Goal: Use online tool/utility: Utilize a website feature to perform a specific function

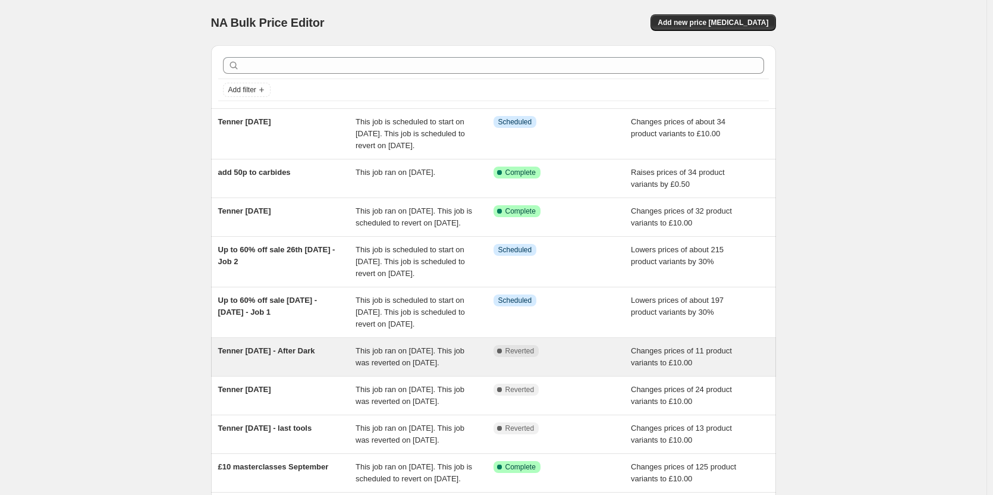
click at [248, 355] on span "Tenner [DATE] - After Dark" at bounding box center [266, 350] width 97 height 9
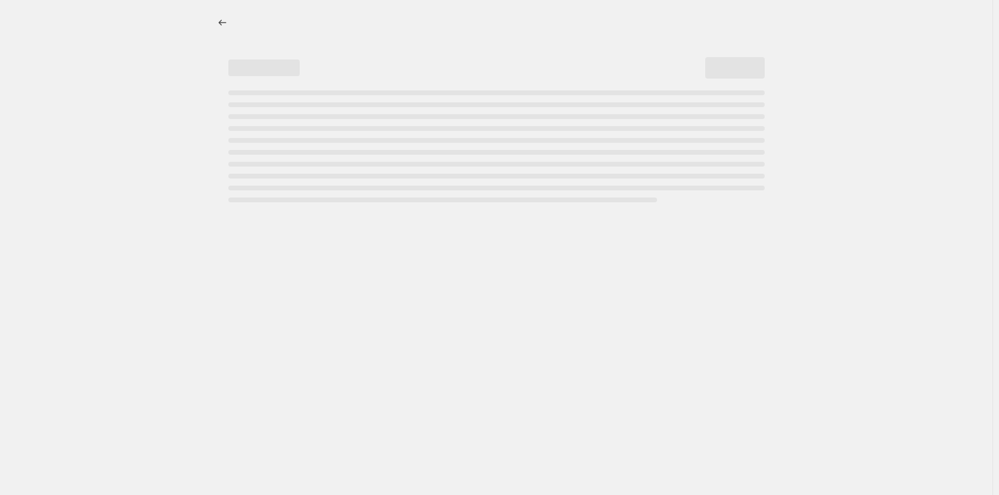
select select "no_change"
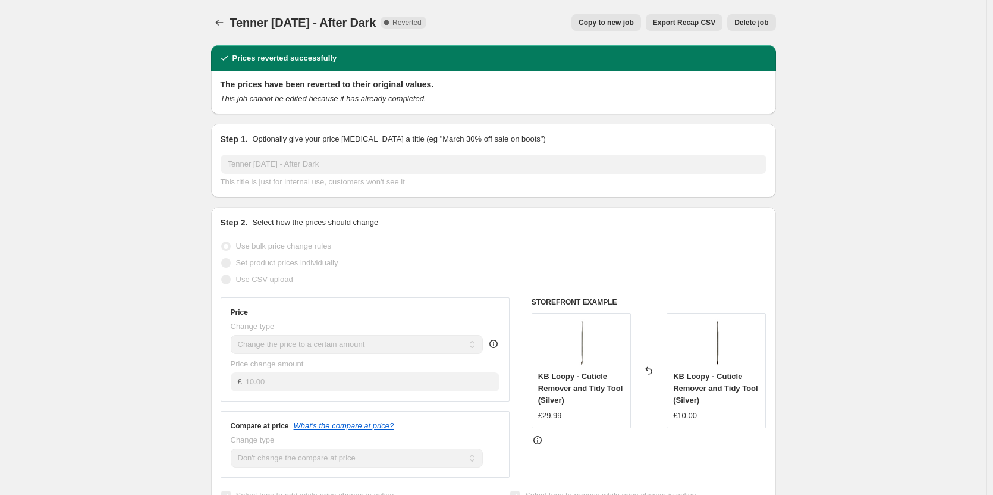
click at [615, 24] on span "Copy to new job" at bounding box center [605, 23] width 55 height 10
select select "no_change"
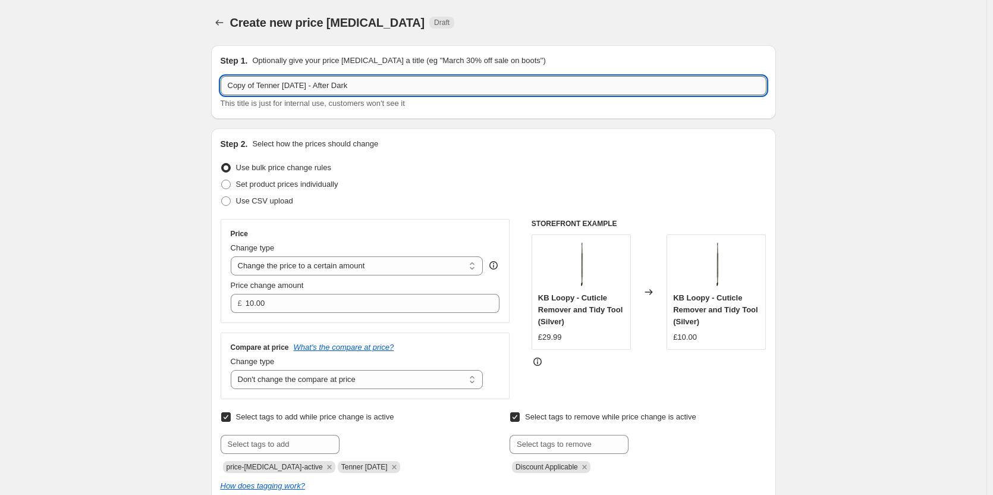
click at [257, 85] on input "Copy of Tenner [DATE] - After Dark" at bounding box center [494, 85] width 546 height 19
click at [259, 84] on input "Copy of Tenner [DATE] - After Dark" at bounding box center [494, 85] width 546 height 19
drag, startPoint x: 259, startPoint y: 84, endPoint x: 162, endPoint y: 88, distance: 96.9
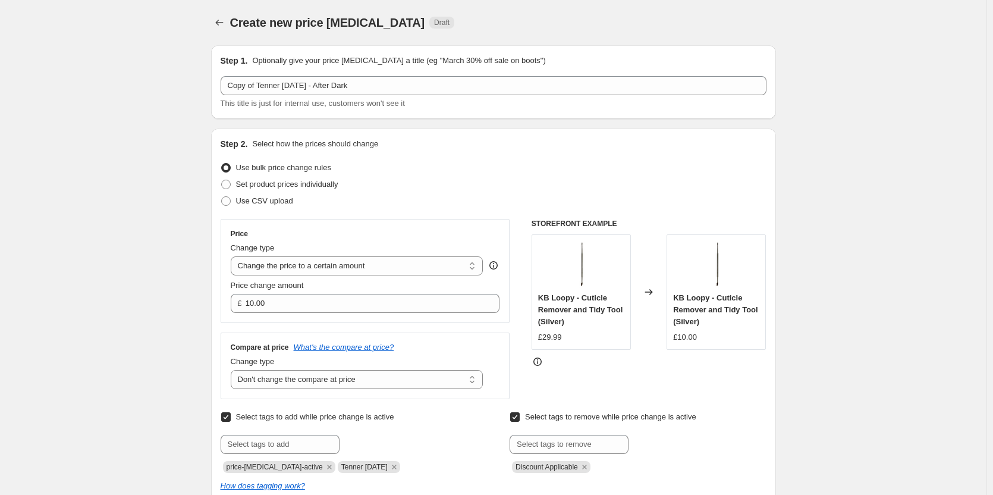
click at [270, 96] on div "Copy of Tenner [DATE] - After Dark This title is just for internal use, custome…" at bounding box center [494, 92] width 546 height 33
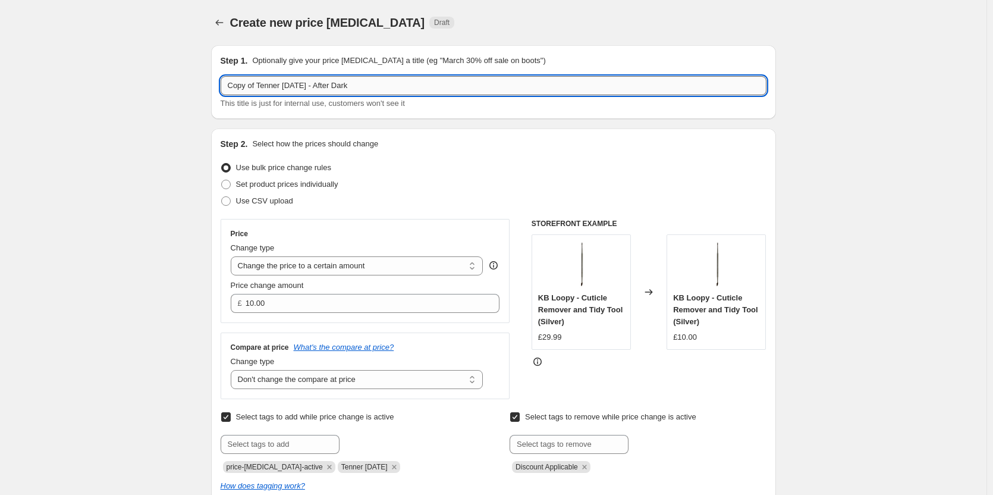
click at [259, 87] on input "Copy of Tenner [DATE] - After Dark" at bounding box center [494, 85] width 546 height 19
click at [294, 84] on input "Tenner [DATE] - After Dark" at bounding box center [494, 85] width 546 height 19
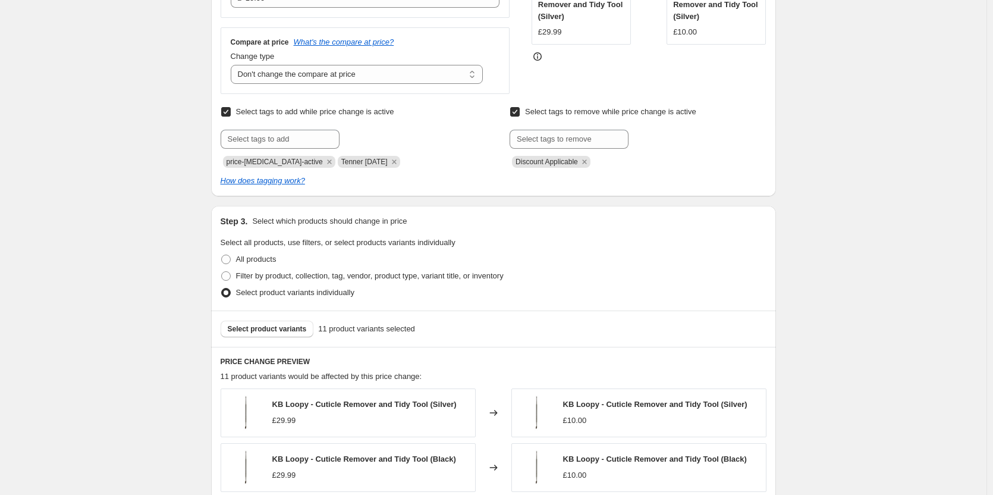
scroll to position [357, 0]
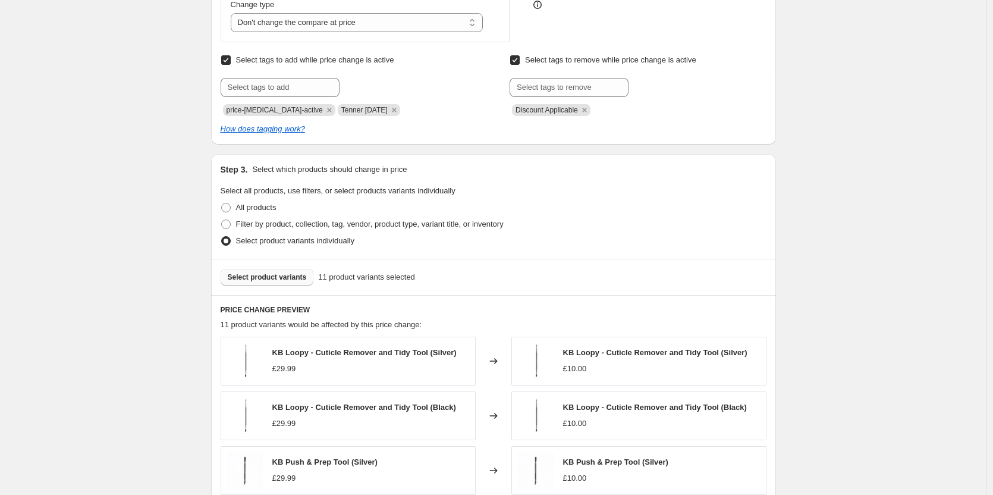
type input "Tenner [DATE] - After Dark"
click at [276, 278] on span "Select product variants" at bounding box center [267, 277] width 79 height 10
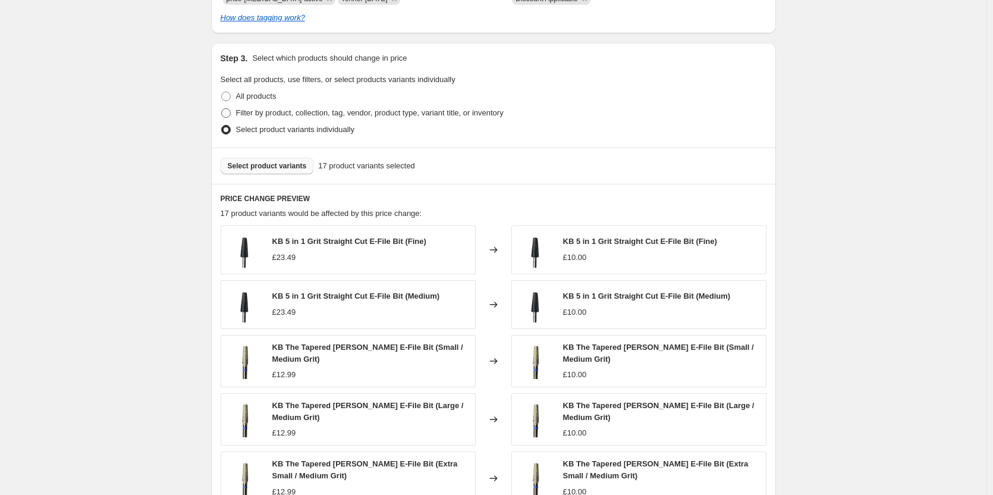
scroll to position [535, 0]
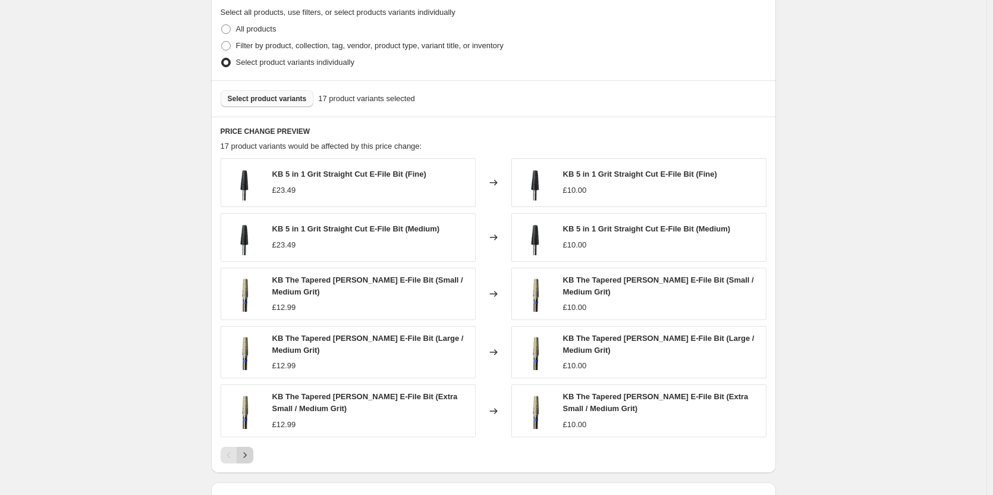
click at [245, 456] on icon "Next" at bounding box center [245, 455] width 12 height 12
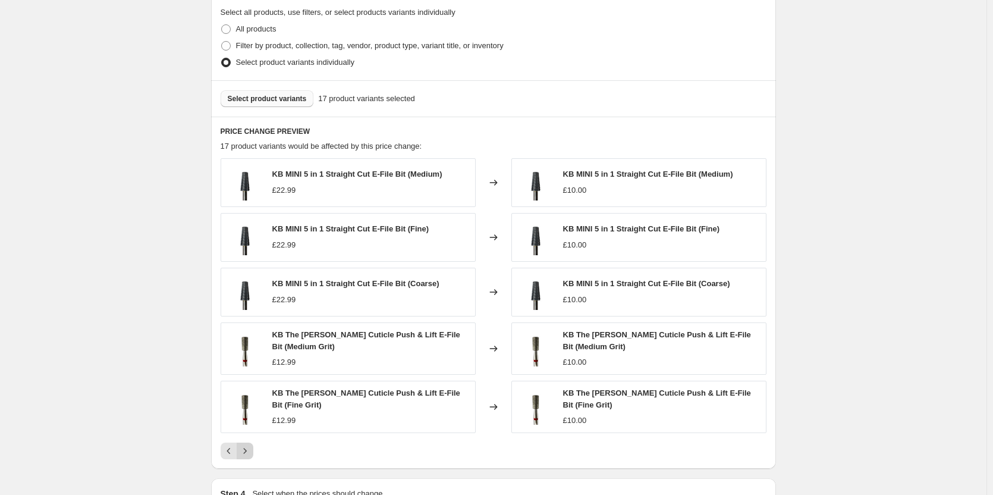
click at [247, 448] on icon "Next" at bounding box center [245, 451] width 12 height 12
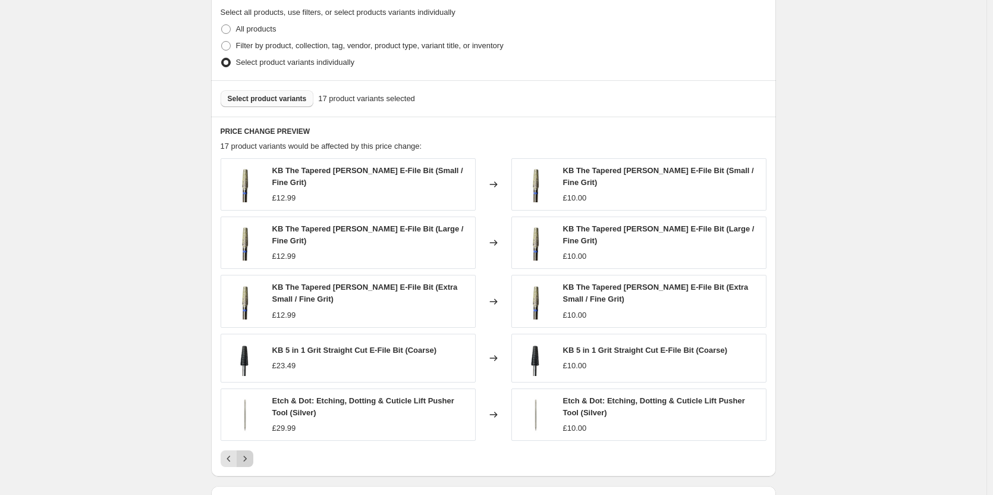
click at [242, 460] on icon "Next" at bounding box center [245, 458] width 12 height 12
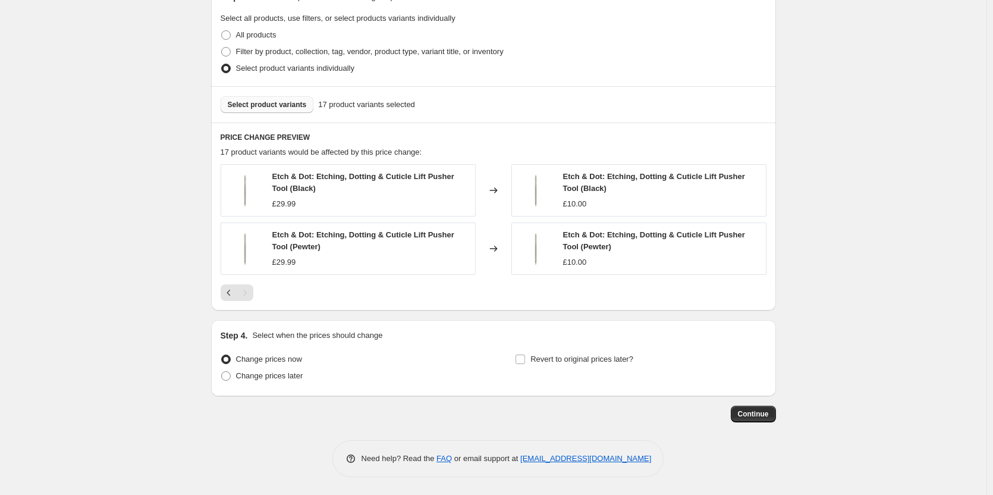
scroll to position [530, 0]
click at [245, 371] on span "Change prices later" at bounding box center [269, 375] width 67 height 9
click at [222, 371] on input "Change prices later" at bounding box center [221, 371] width 1 height 1
radio input "true"
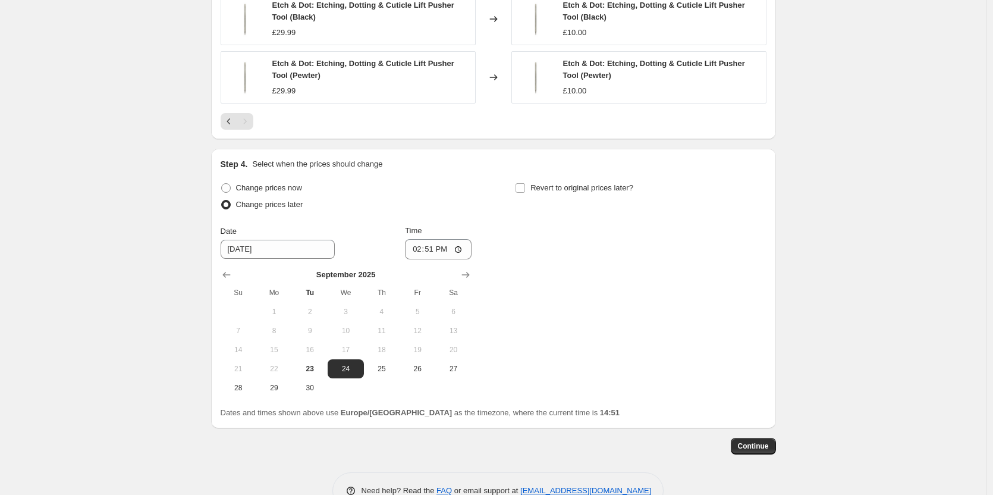
scroll to position [708, 0]
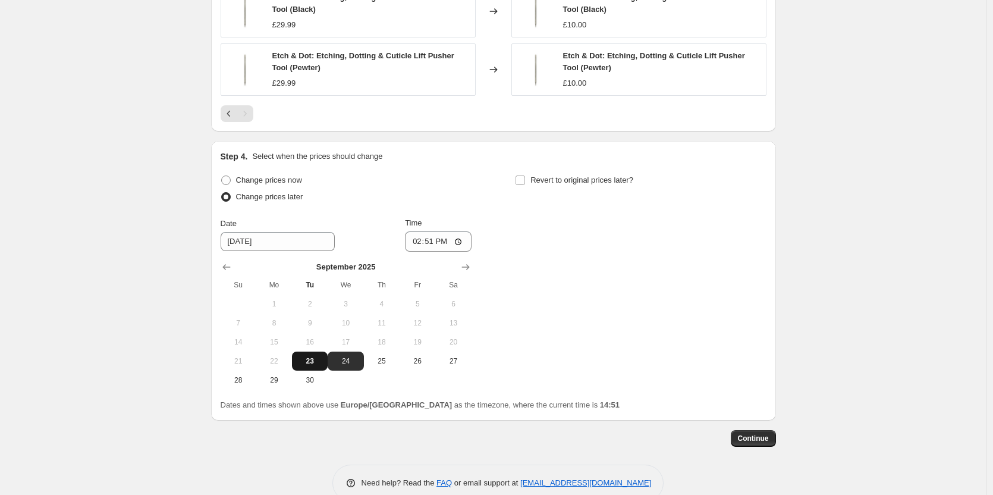
click at [317, 361] on span "23" at bounding box center [310, 361] width 26 height 10
type input "[DATE]"
click at [434, 244] on input "14:51" at bounding box center [438, 241] width 67 height 20
click at [468, 241] on input "14:51" at bounding box center [438, 241] width 67 height 20
click at [461, 242] on input "14:51" at bounding box center [438, 241] width 67 height 20
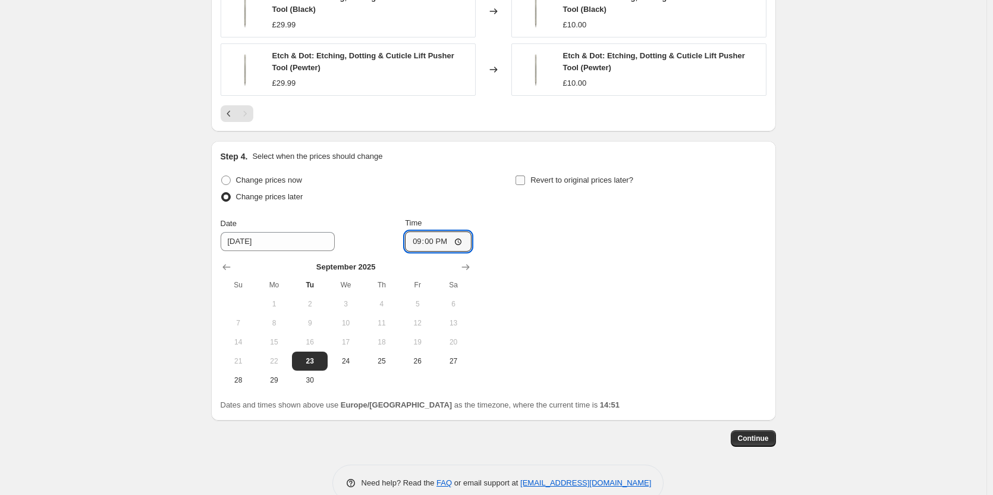
type input "21:00"
click at [525, 184] on input "Revert to original prices later?" at bounding box center [520, 180] width 10 height 10
checkbox input "true"
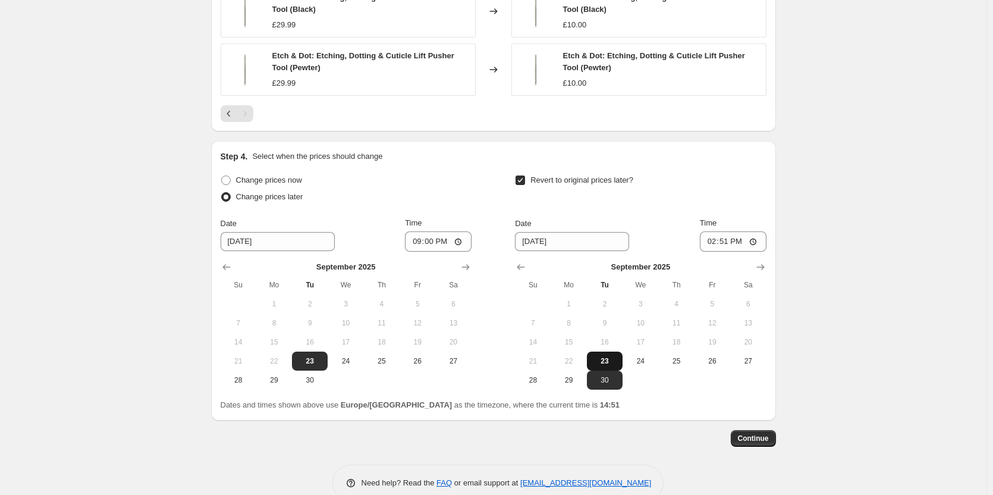
click at [614, 362] on span "23" at bounding box center [604, 361] width 26 height 10
click at [643, 363] on span "24" at bounding box center [640, 361] width 26 height 10
type input "[DATE]"
click at [725, 241] on input "14:51" at bounding box center [733, 241] width 67 height 20
type input "00:03"
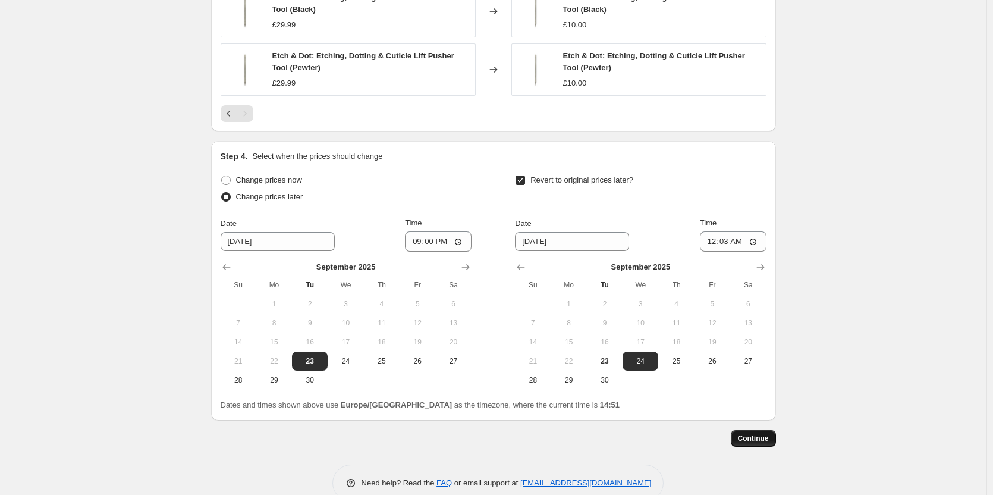
click at [758, 434] on button "Continue" at bounding box center [752, 438] width 45 height 17
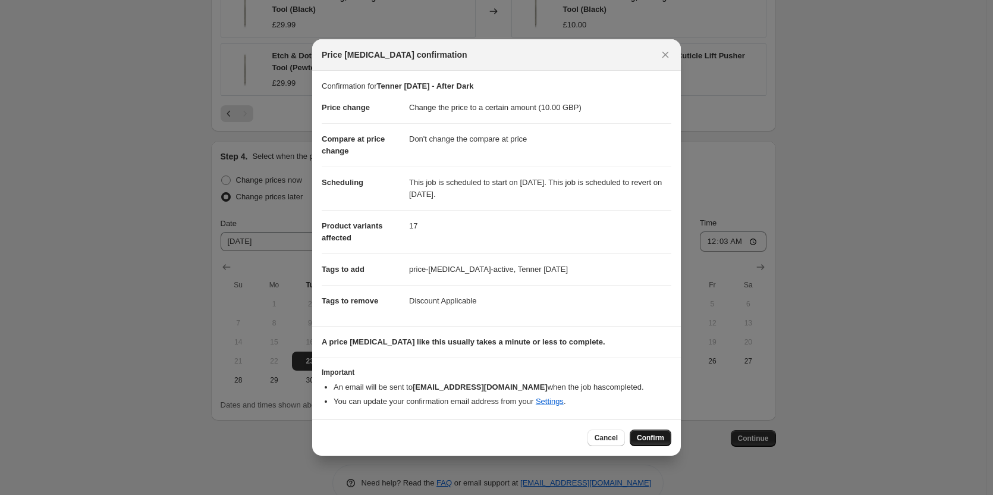
click at [647, 436] on span "Confirm" at bounding box center [650, 438] width 27 height 10
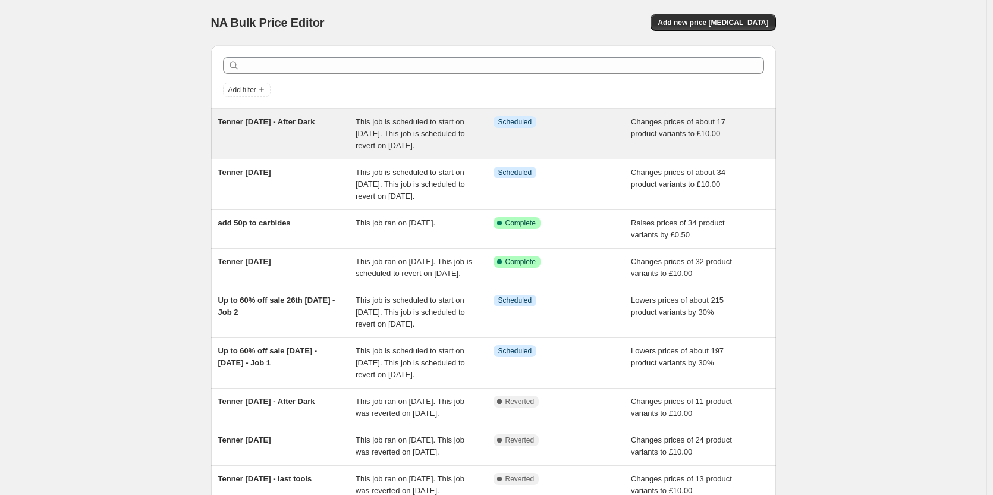
click at [309, 127] on div "Tenner [DATE] - After Dark" at bounding box center [287, 134] width 138 height 36
select select "no_change"
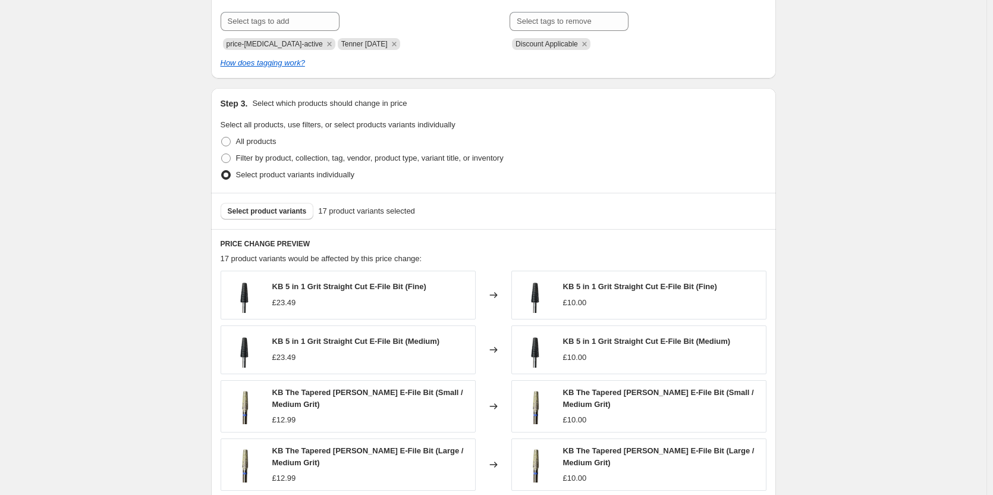
scroll to position [535, 0]
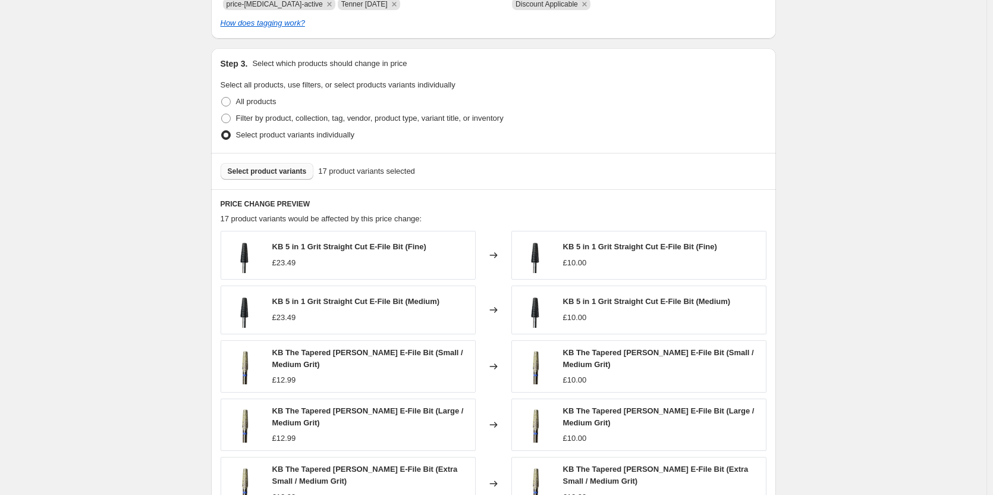
click at [301, 174] on span "Select product variants" at bounding box center [267, 171] width 79 height 10
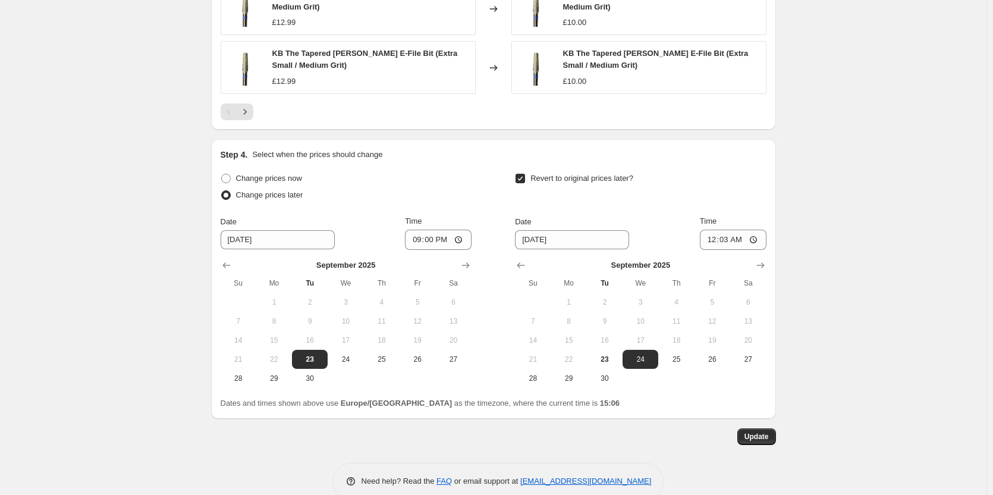
scroll to position [951, 0]
click at [767, 438] on span "Update" at bounding box center [756, 436] width 24 height 10
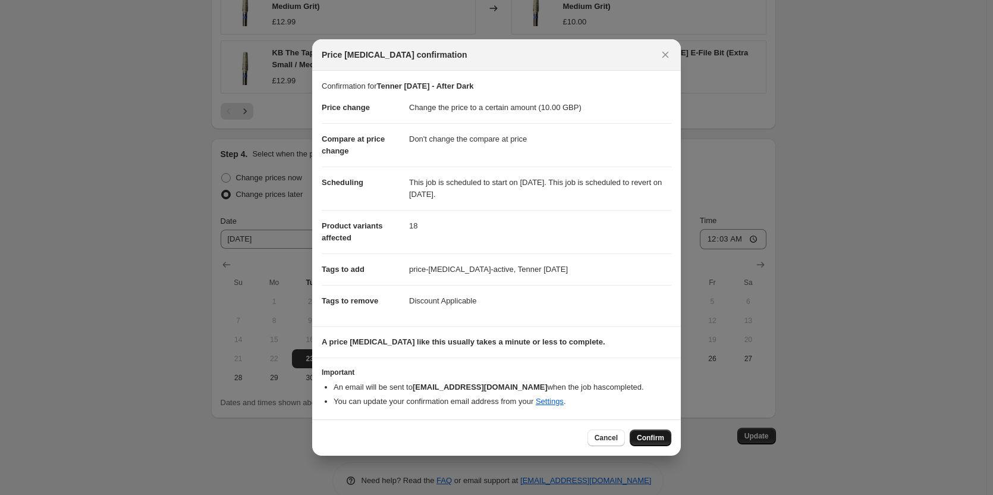
click at [655, 439] on span "Confirm" at bounding box center [650, 438] width 27 height 10
